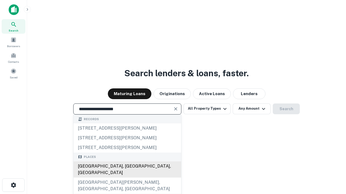
click at [127, 178] on div "[GEOGRAPHIC_DATA], [GEOGRAPHIC_DATA], [GEOGRAPHIC_DATA]" at bounding box center [126, 170] width 107 height 16
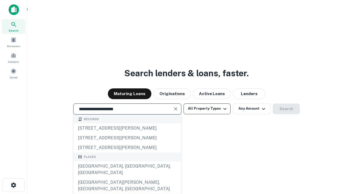
type input "**********"
click at [207, 109] on button "All Property Types" at bounding box center [206, 109] width 47 height 11
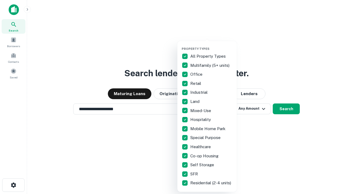
click at [211, 45] on button "button" at bounding box center [210, 45] width 59 height 0
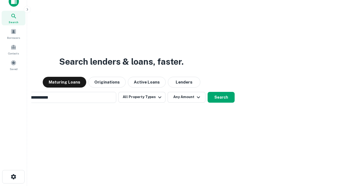
scroll to position [39, 153]
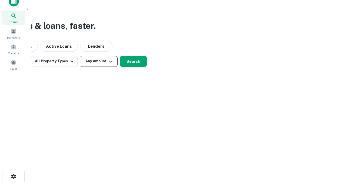
click at [99, 61] on button "Any Amount" at bounding box center [99, 61] width 38 height 11
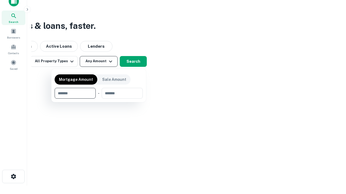
type input "*******"
click at [99, 99] on button "button" at bounding box center [99, 99] width 88 height 0
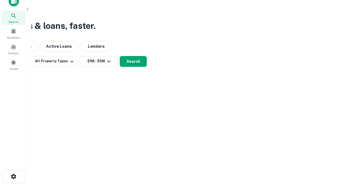
scroll to position [3, 100]
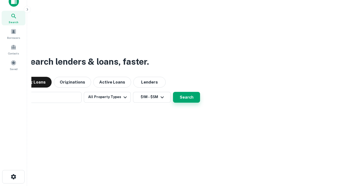
click at [173, 92] on button "Search" at bounding box center [186, 97] width 27 height 11
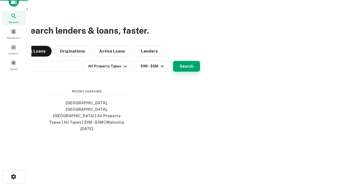
scroll to position [14, 153]
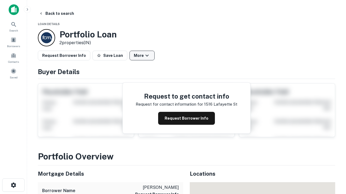
click at [142, 56] on button "More" at bounding box center [141, 56] width 25 height 10
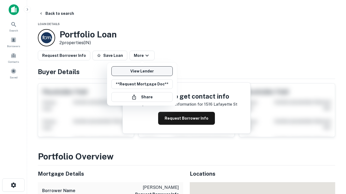
click at [142, 71] on link "View Lender" at bounding box center [141, 71] width 61 height 10
